Goal: Transaction & Acquisition: Obtain resource

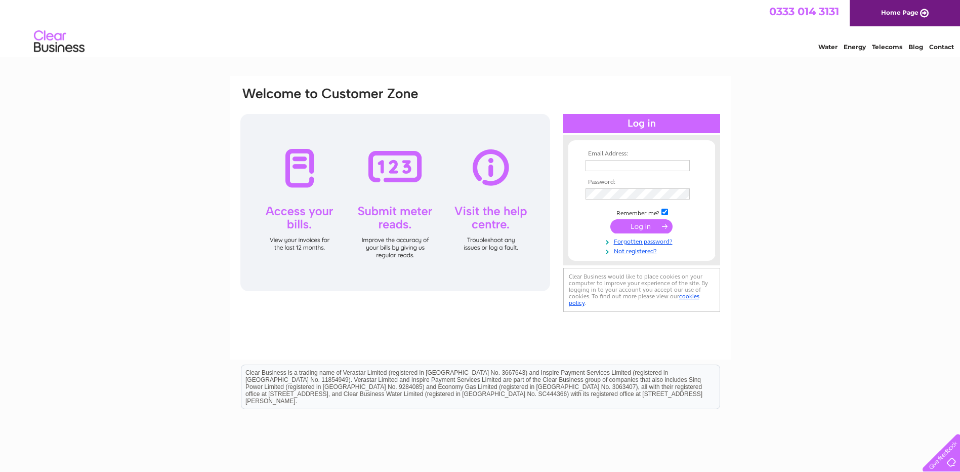
type input "[EMAIL_ADDRESS][DOMAIN_NAME]"
click at [672, 167] on input "watson2016john@gmail.com" at bounding box center [637, 166] width 105 height 12
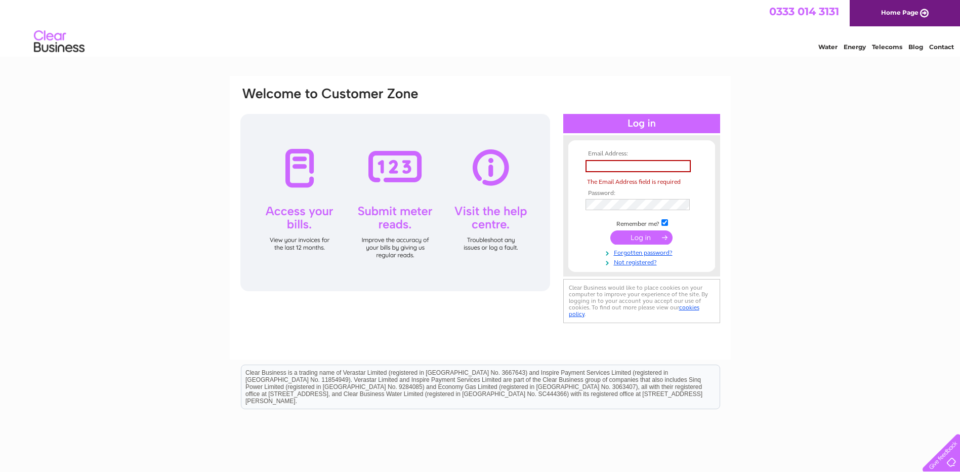
click at [573, 172] on form "Email Address: The Email Address field is required Password:" at bounding box center [641, 208] width 147 height 116
click at [599, 170] on input "text" at bounding box center [637, 166] width 105 height 12
type input "kyle-watson1@hotmail.co.uk"
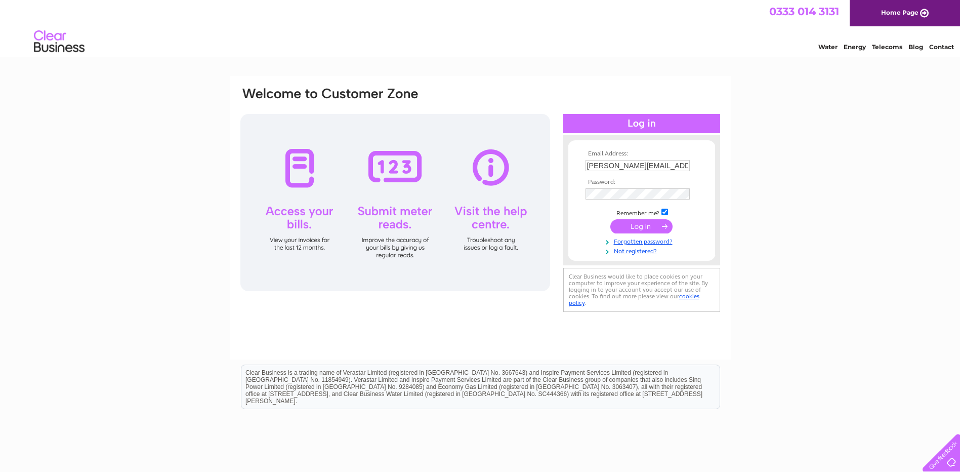
click at [636, 231] on input "submit" at bounding box center [641, 226] width 62 height 14
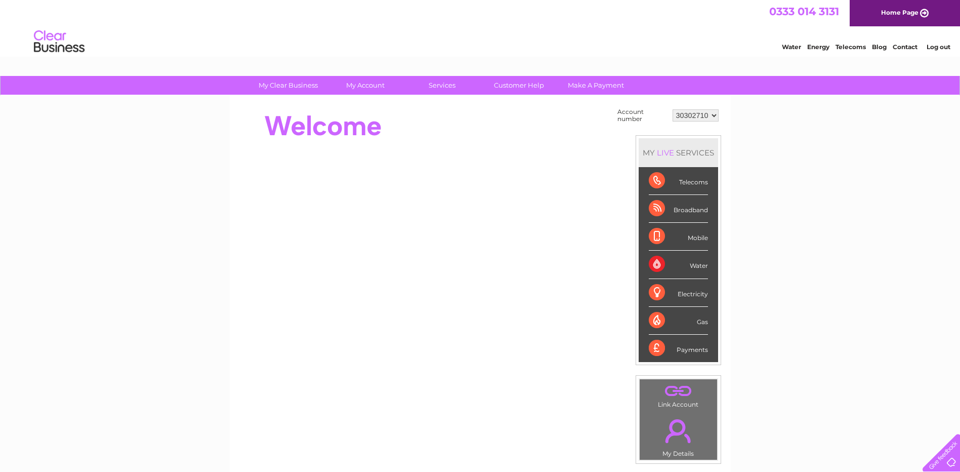
click at [711, 115] on select "30302710" at bounding box center [695, 115] width 46 height 12
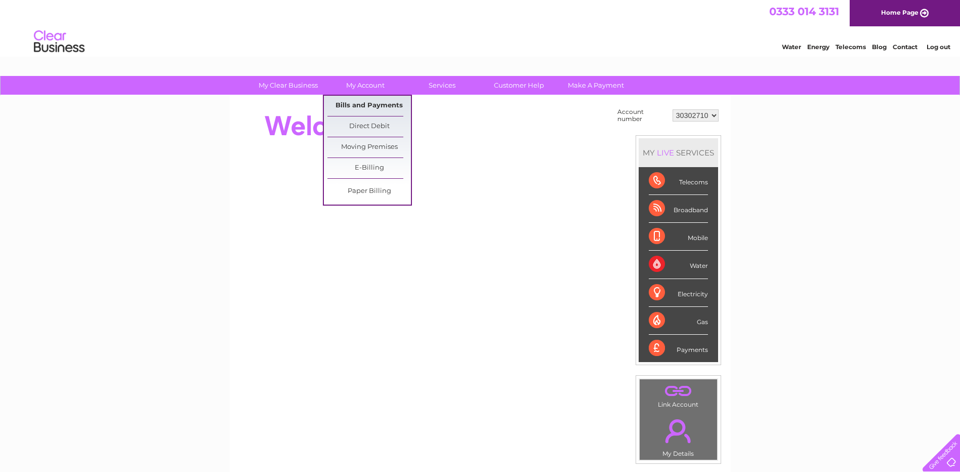
click at [368, 103] on link "Bills and Payments" at bounding box center [368, 106] width 83 height 20
click at [389, 107] on link "Bills and Payments" at bounding box center [368, 106] width 83 height 20
click at [374, 101] on link "Bills and Payments" at bounding box center [368, 106] width 83 height 20
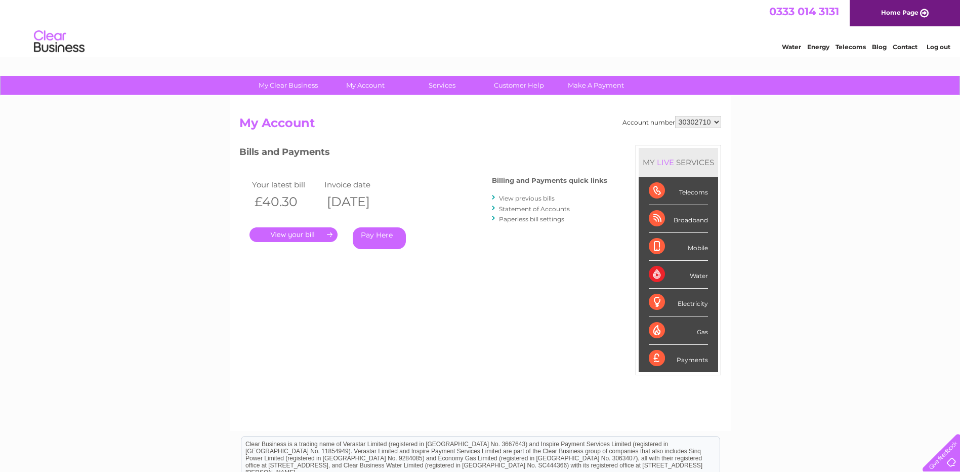
click at [314, 232] on link "." at bounding box center [293, 234] width 88 height 15
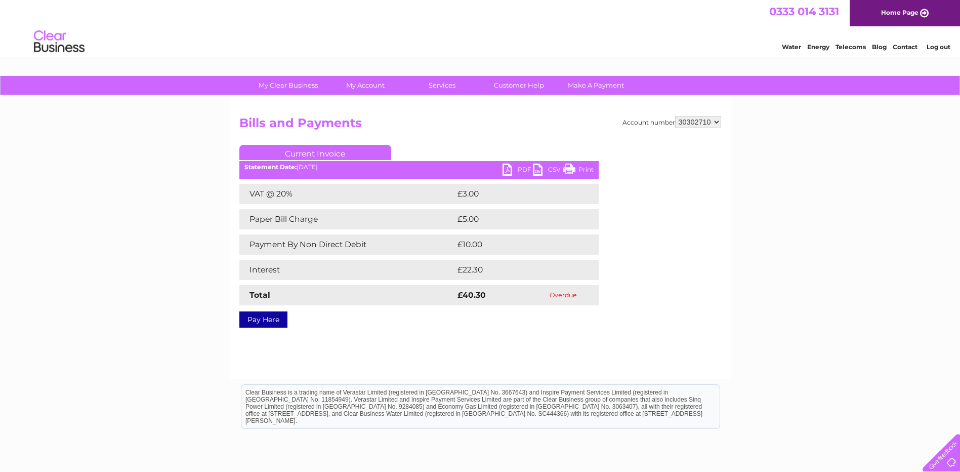
click at [518, 168] on link "PDF" at bounding box center [517, 170] width 30 height 15
